Goal: Information Seeking & Learning: Check status

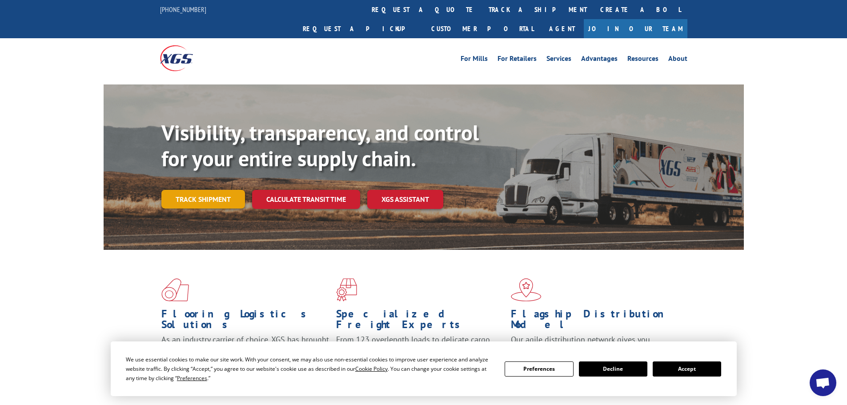
click at [199, 190] on link "Track shipment" at bounding box center [203, 199] width 84 height 19
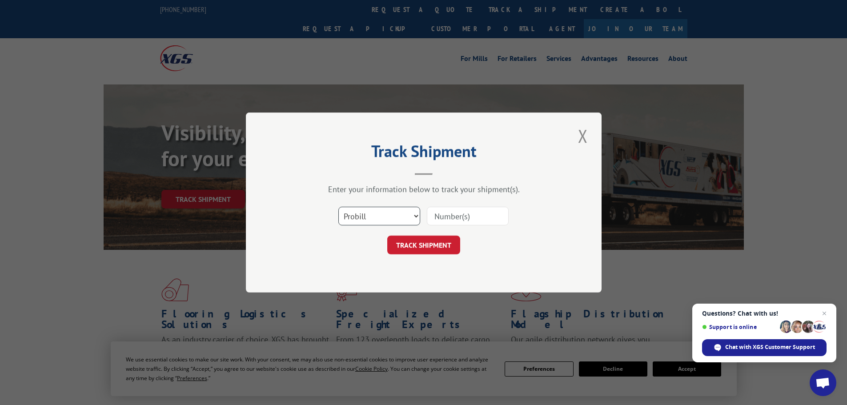
click at [412, 212] on select "Select category... Probill BOL PO" at bounding box center [379, 216] width 82 height 19
select select "po"
click at [338, 207] on select "Select category... Probill BOL PO" at bounding box center [379, 216] width 82 height 19
click at [460, 215] on input at bounding box center [468, 216] width 82 height 19
type input "03519213"
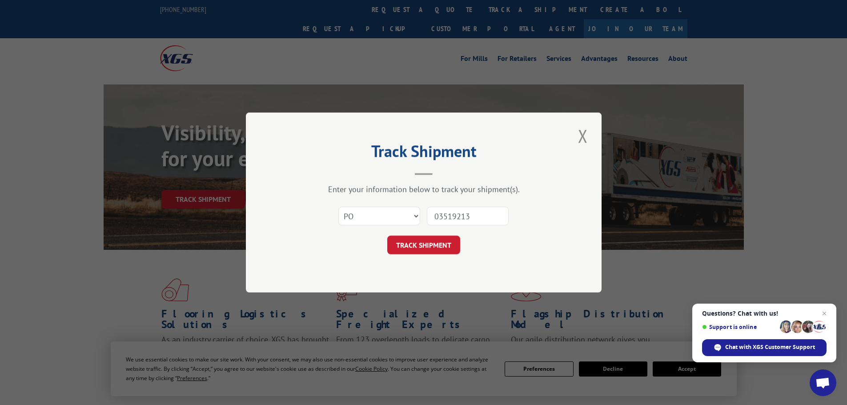
click at [387, 236] on button "TRACK SHIPMENT" at bounding box center [423, 245] width 73 height 19
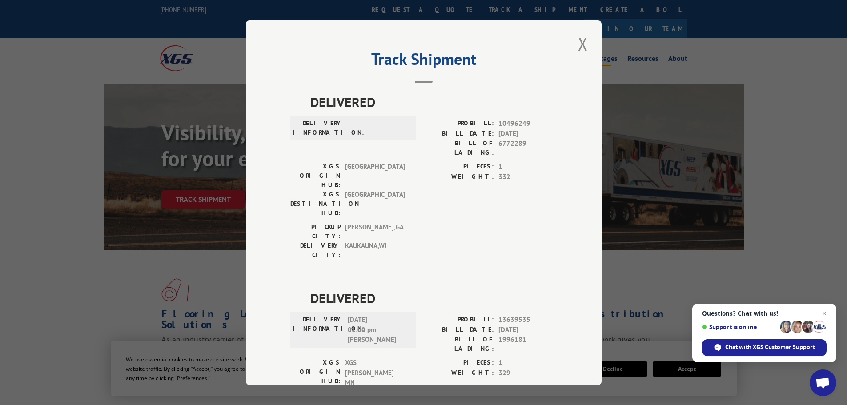
click at [583, 42] on button "Close modal" at bounding box center [582, 44] width 15 height 24
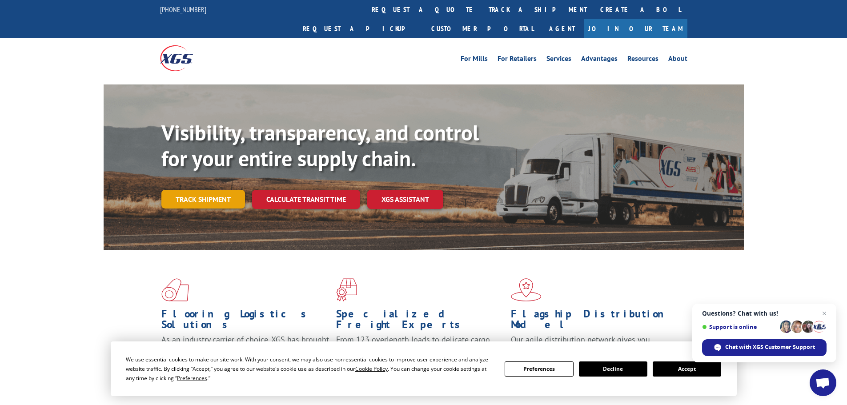
click at [199, 190] on link "Track shipment" at bounding box center [203, 199] width 84 height 19
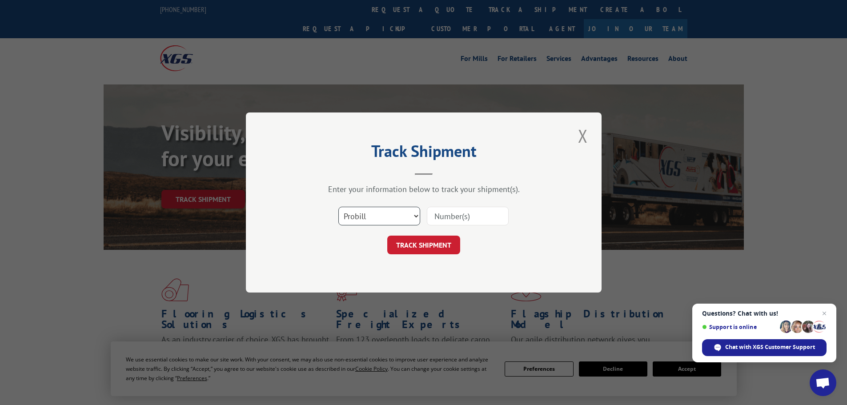
click at [415, 215] on select "Select category... Probill BOL PO" at bounding box center [379, 216] width 82 height 19
select select "po"
click at [338, 207] on select "Select category... Probill BOL PO" at bounding box center [379, 216] width 82 height 19
click at [490, 211] on input at bounding box center [468, 216] width 82 height 19
type input "03519209"
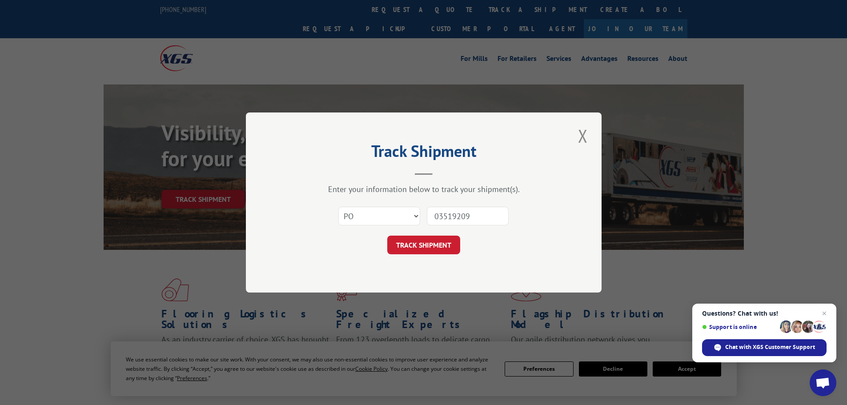
click at [387, 236] on button "TRACK SHIPMENT" at bounding box center [423, 245] width 73 height 19
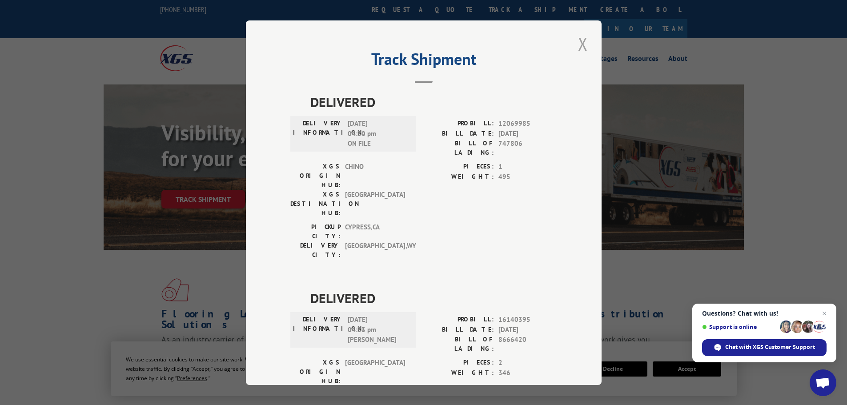
click at [577, 45] on button "Close modal" at bounding box center [582, 44] width 15 height 24
